Goal: Transaction & Acquisition: Obtain resource

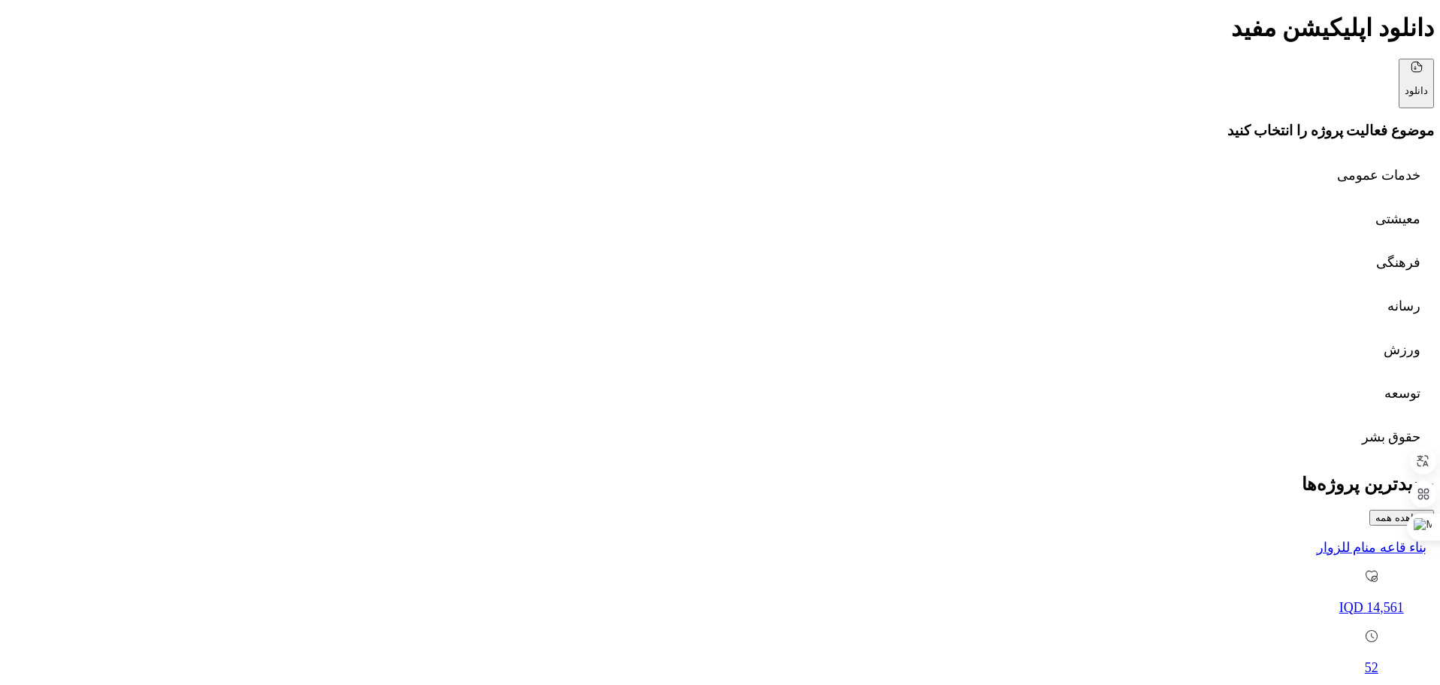
scroll to position [451, 0]
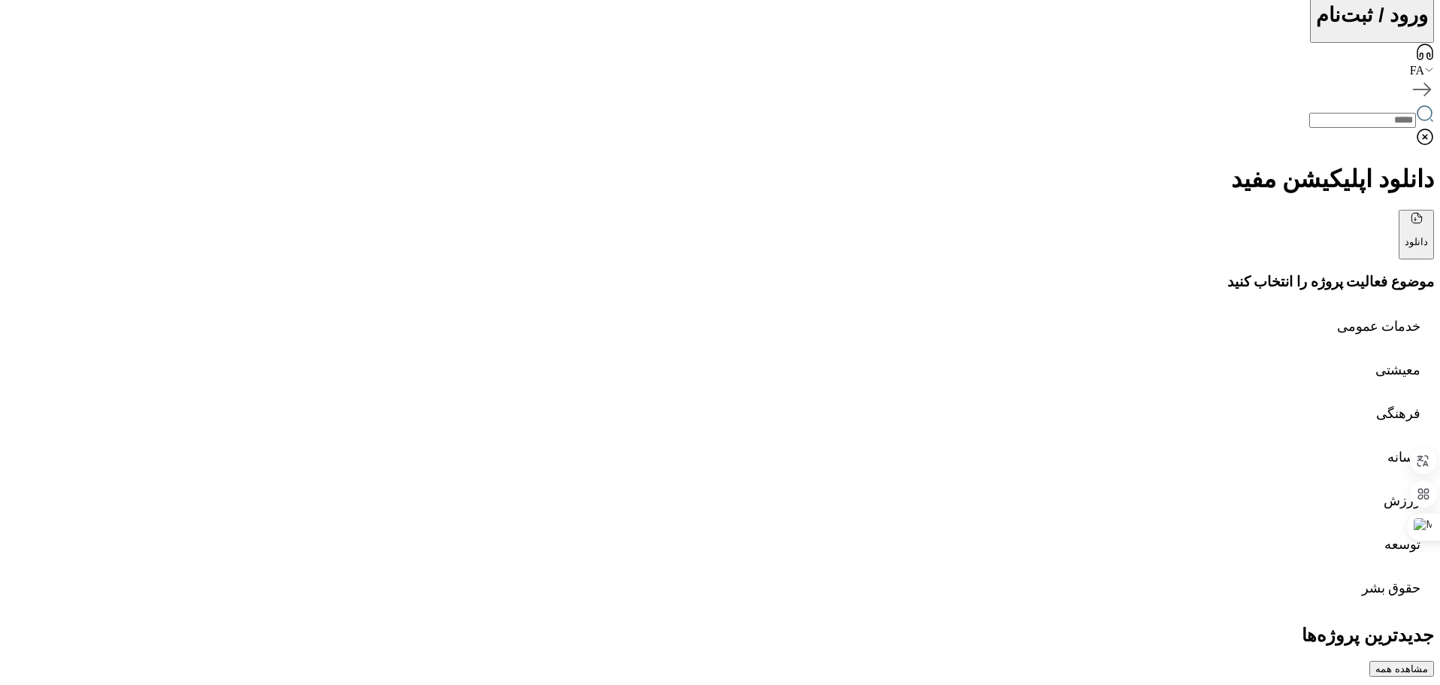
drag, startPoint x: 463, startPoint y: 242, endPoint x: 742, endPoint y: 280, distance: 281.4
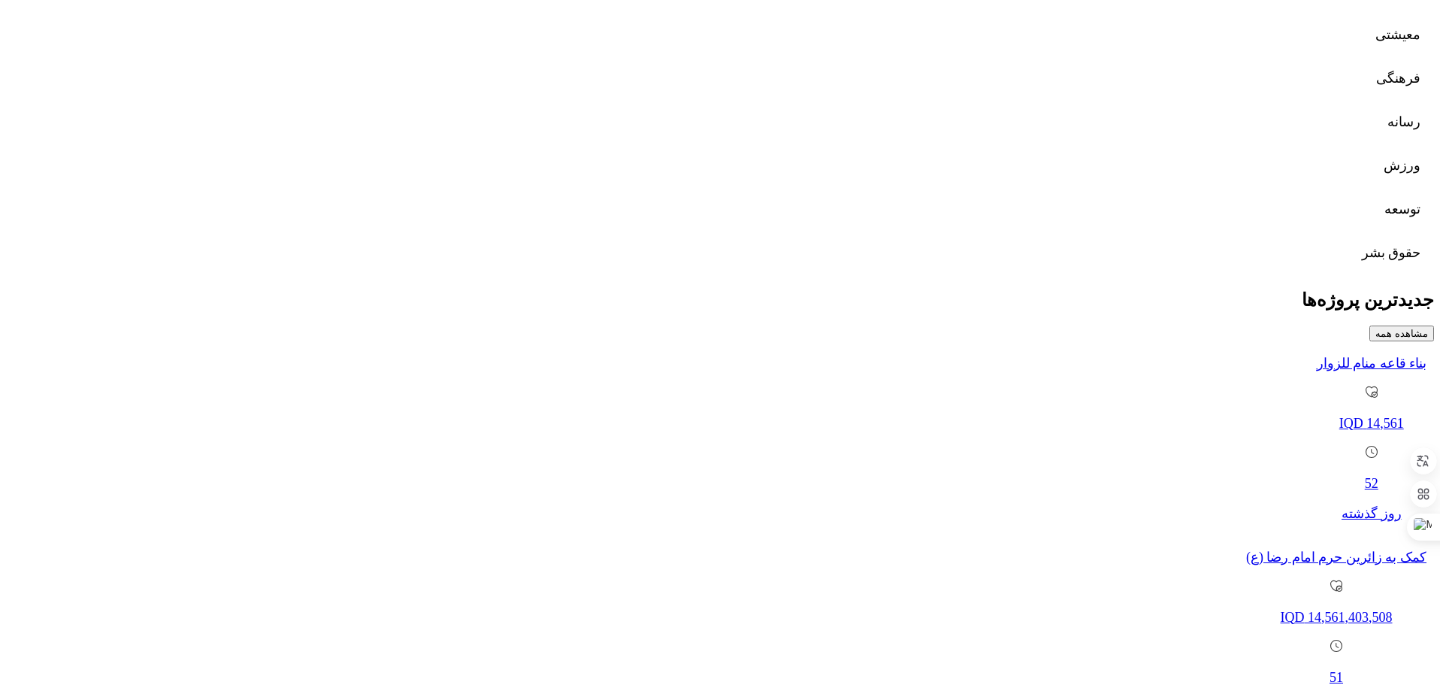
scroll to position [752, 0]
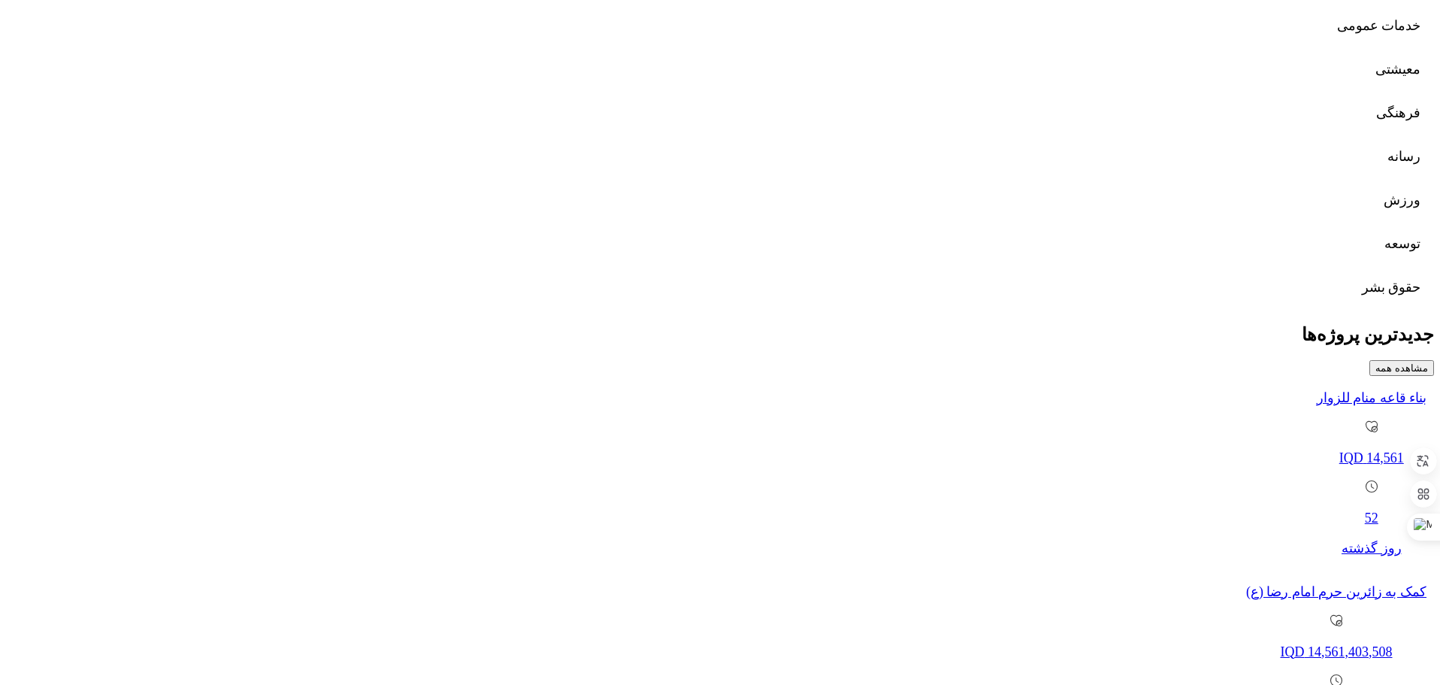
drag, startPoint x: 552, startPoint y: 147, endPoint x: 728, endPoint y: 129, distance: 176.7
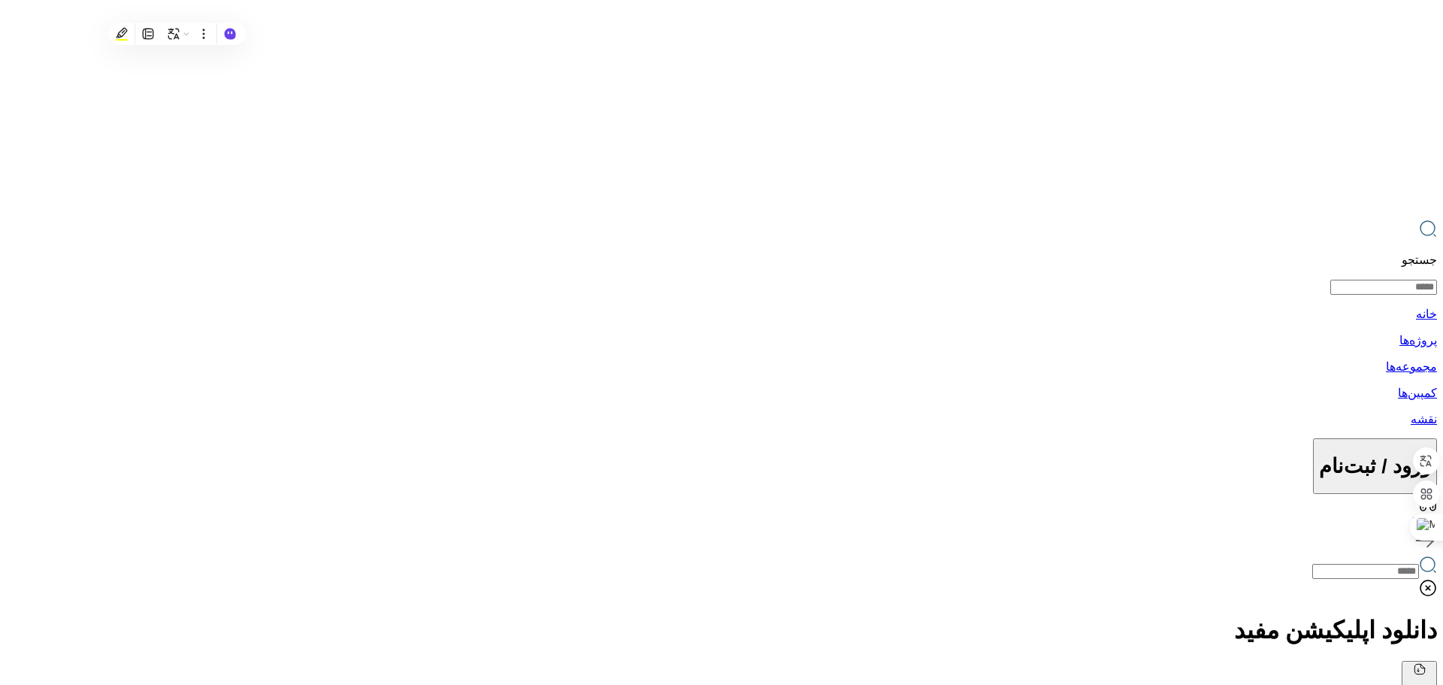
click at [713, 235] on html "جستجو خانه پروژه‌ها مجموعه‌ها کمپین‌ها نقشه ورود / ثبت‌نام FA دانلود اپلیکیشن م…" at bounding box center [721, 550] width 1443 height 1100
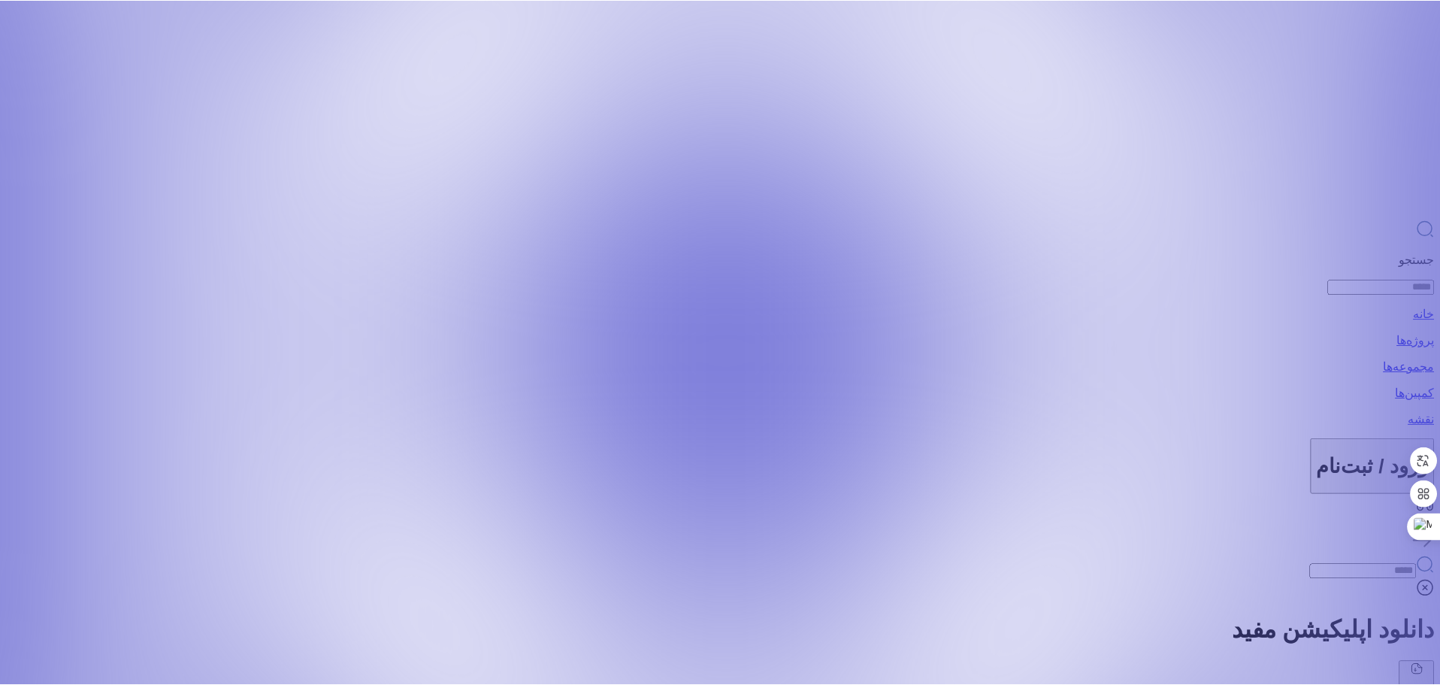
scroll to position [752, 0]
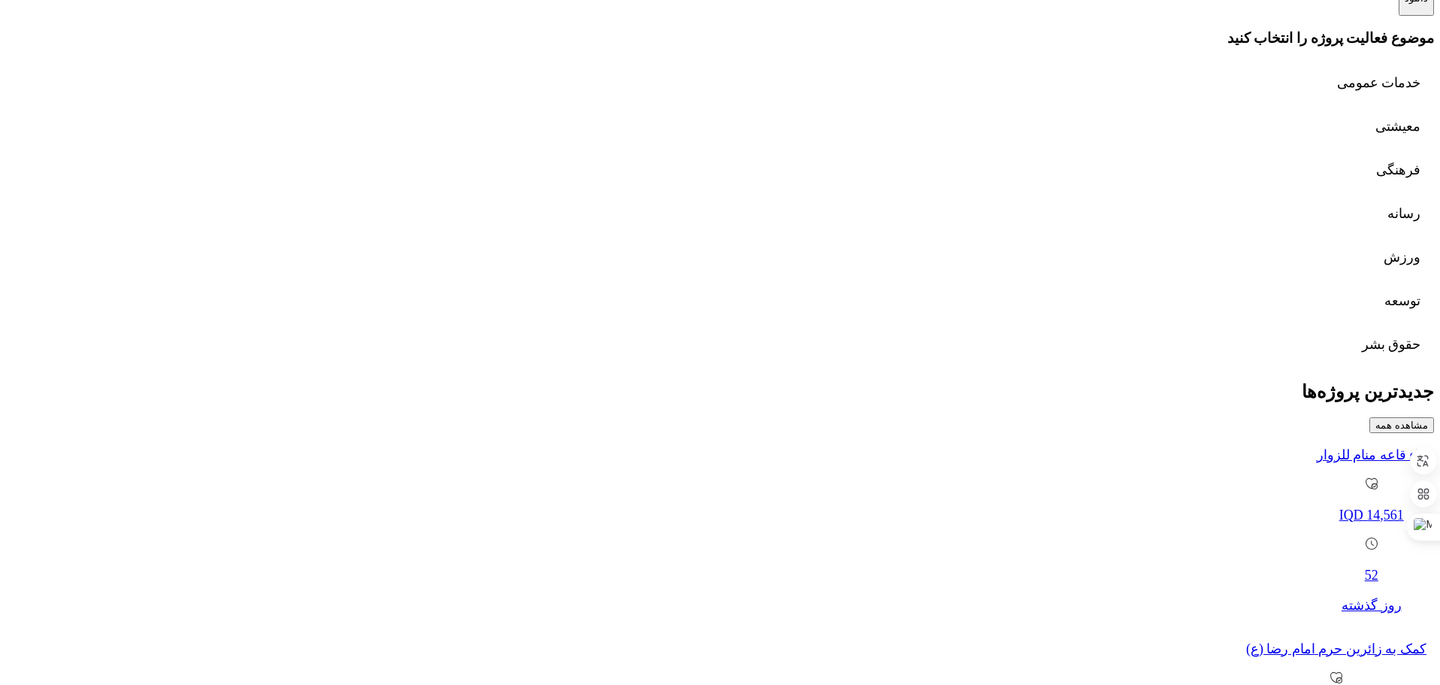
scroll to position [384, 0]
